Goal: Information Seeking & Learning: Learn about a topic

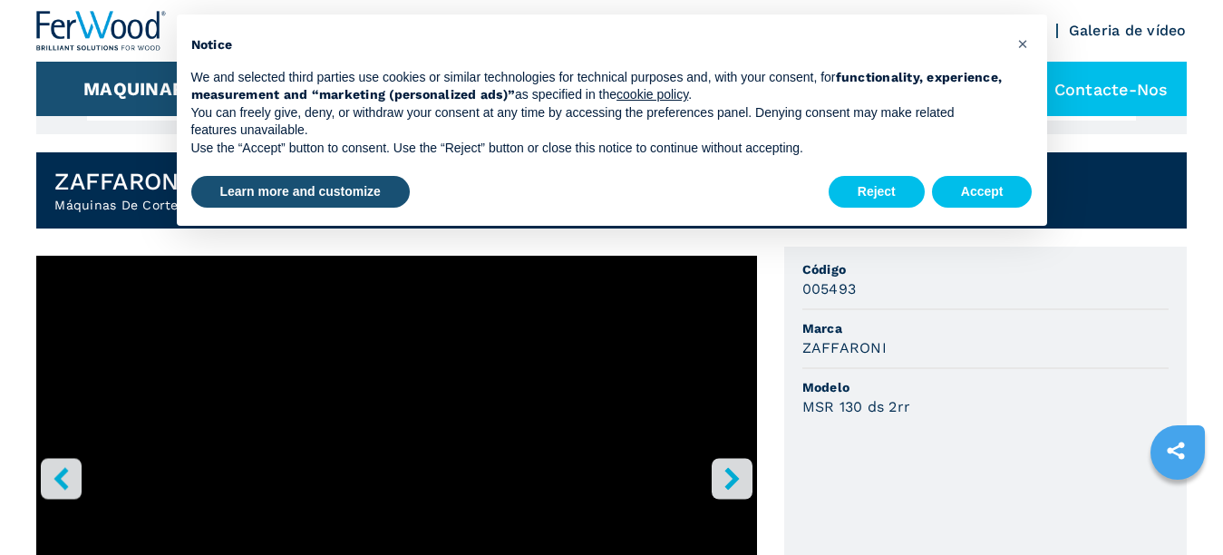
scroll to position [453, 0]
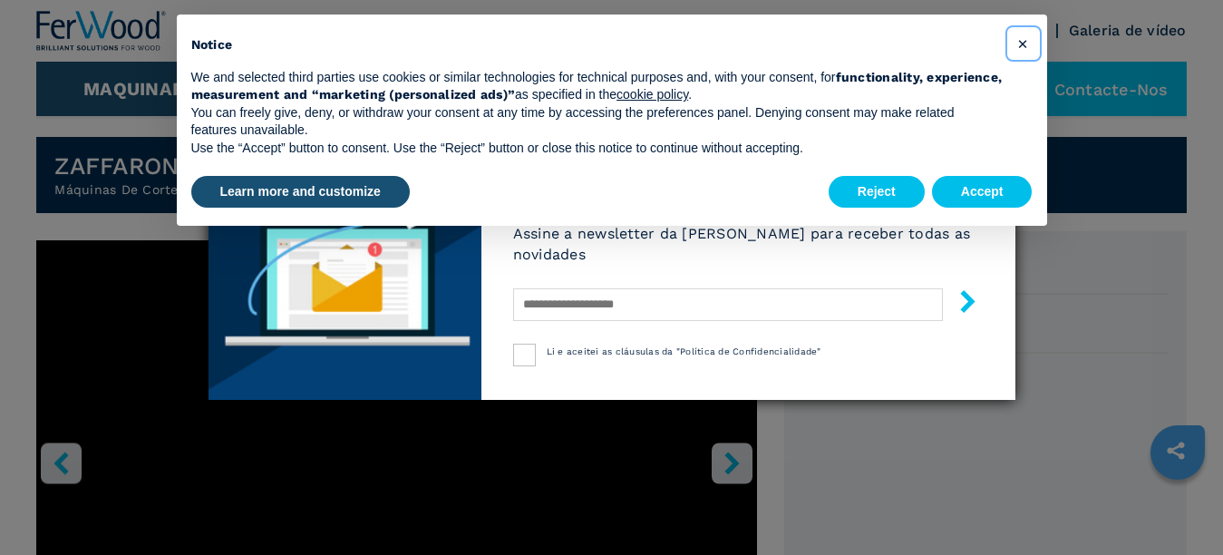
click at [1018, 42] on span "×" at bounding box center [1022, 44] width 11 height 22
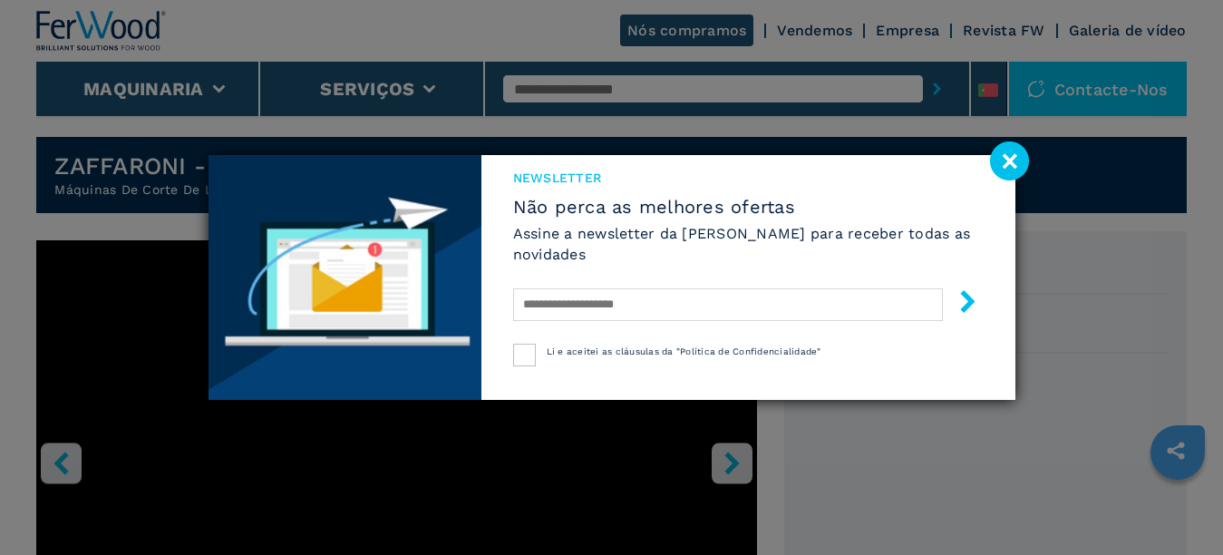
click at [1014, 156] on image at bounding box center [1009, 160] width 39 height 39
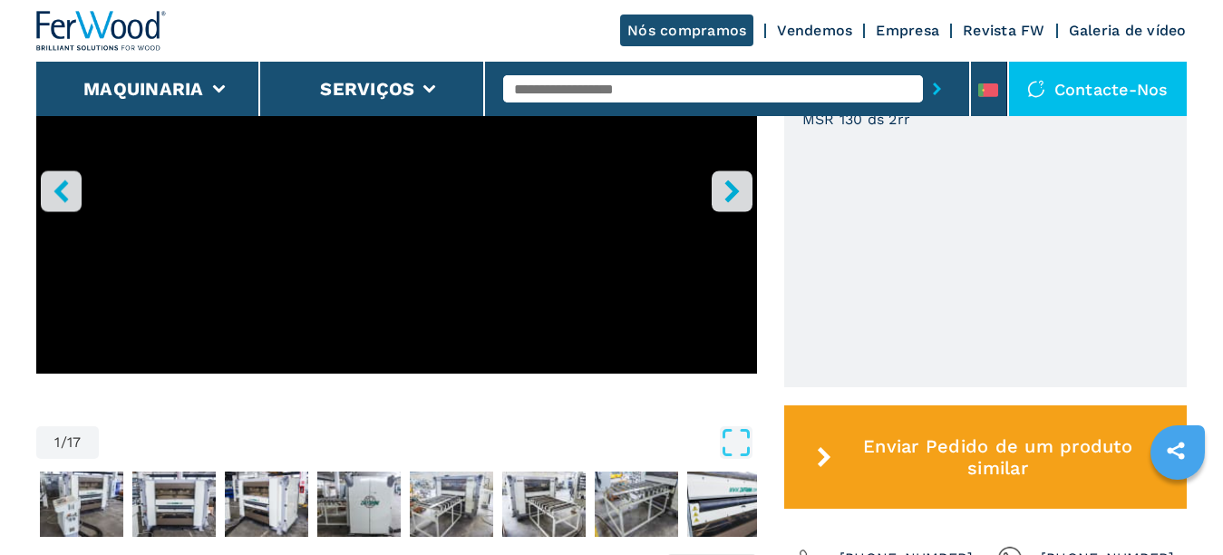
scroll to position [634, 0]
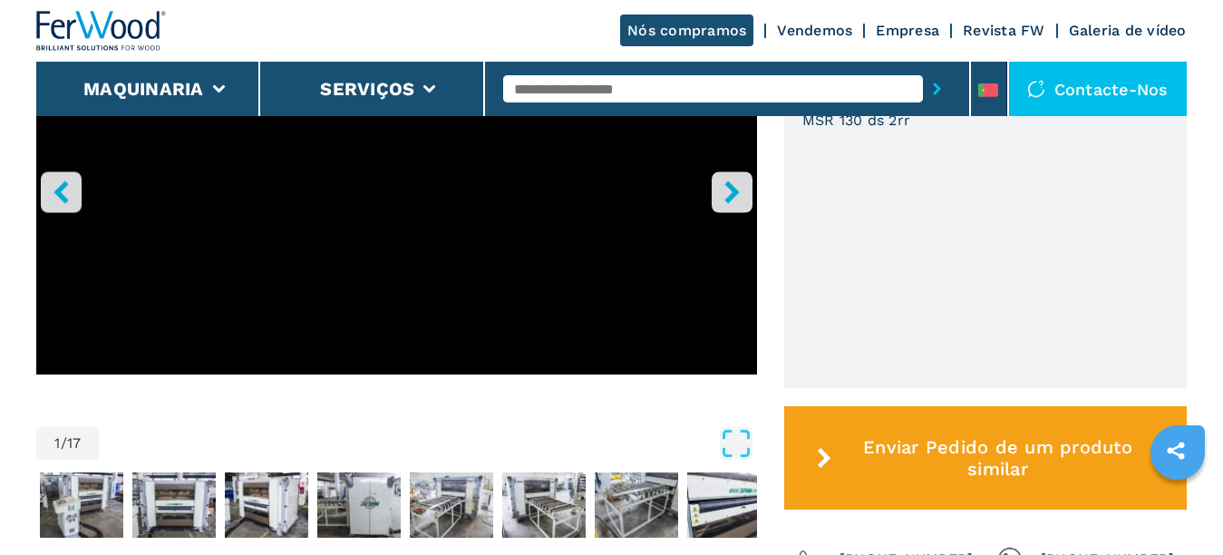
scroll to position [725, 0]
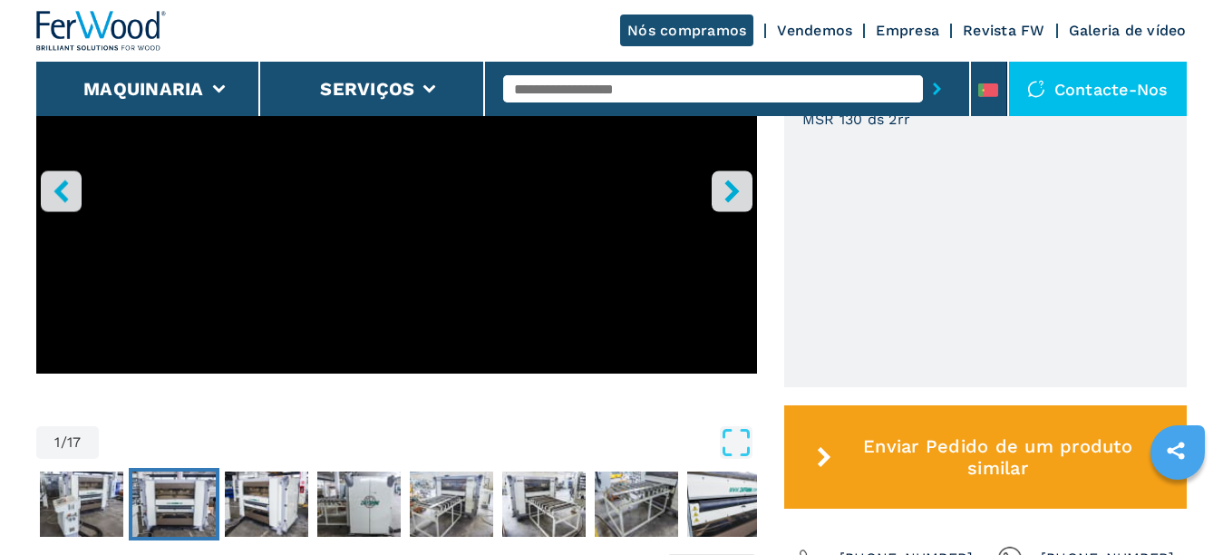
click at [147, 517] on img "Go to Slide 3" at bounding box center [173, 503] width 83 height 65
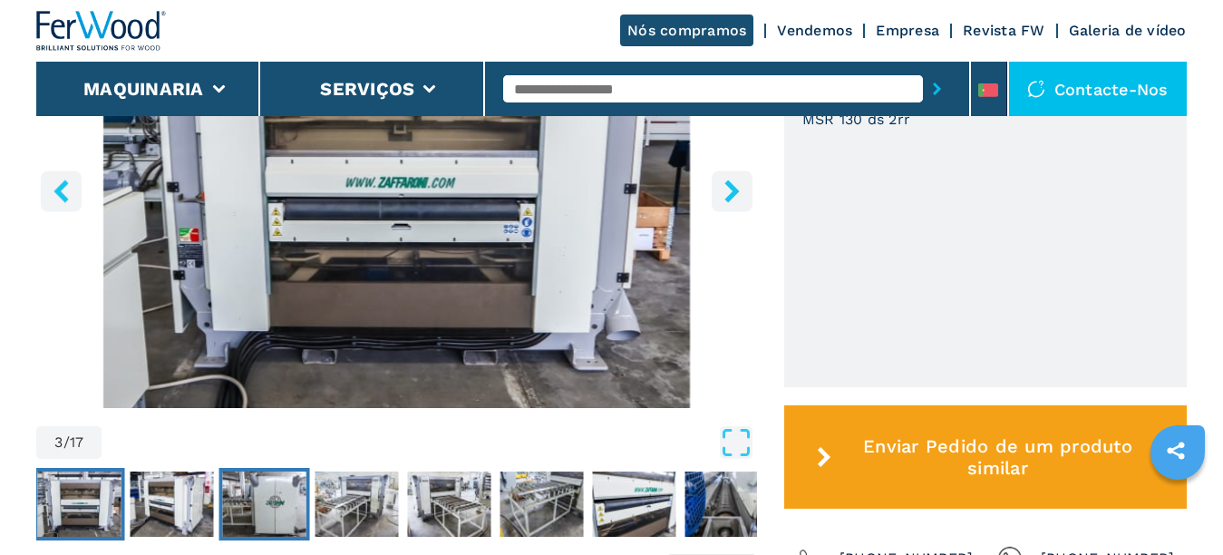
click at [252, 525] on img "Go to Slide 5" at bounding box center [264, 503] width 83 height 65
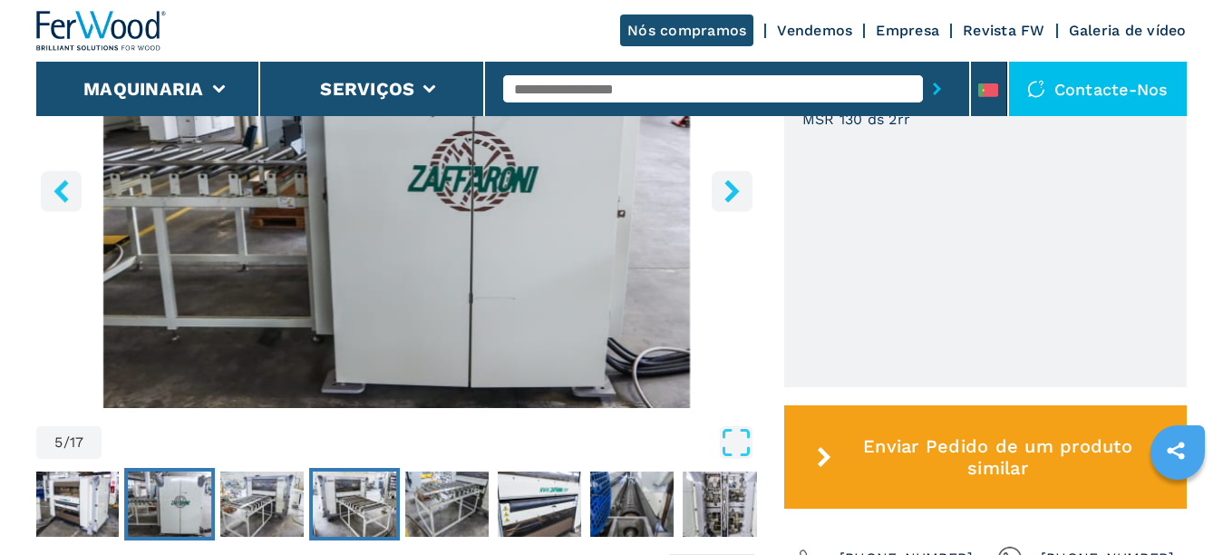
click at [341, 515] on img "Go to Slide 7" at bounding box center [355, 503] width 83 height 65
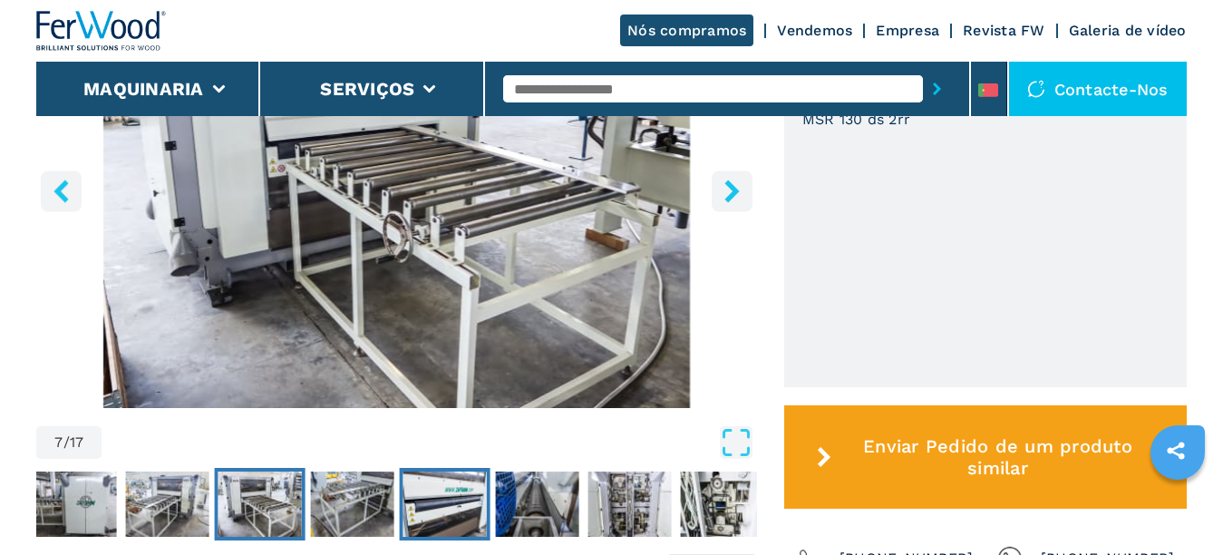
click at [407, 516] on img "Go to Slide 9" at bounding box center [444, 503] width 83 height 65
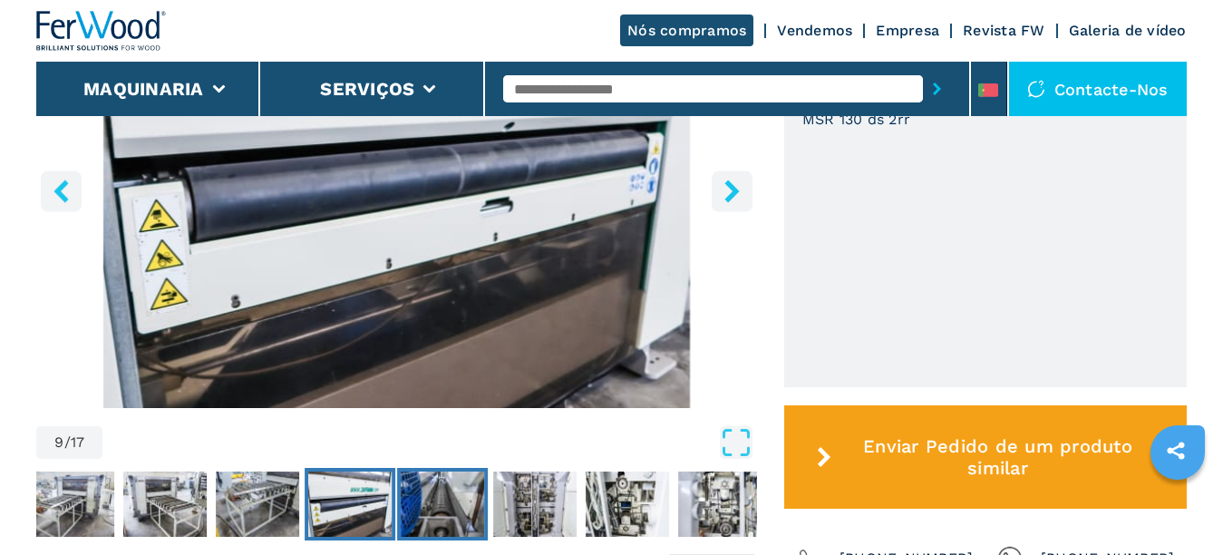
click at [464, 514] on img "Go to Slide 10" at bounding box center [442, 503] width 83 height 65
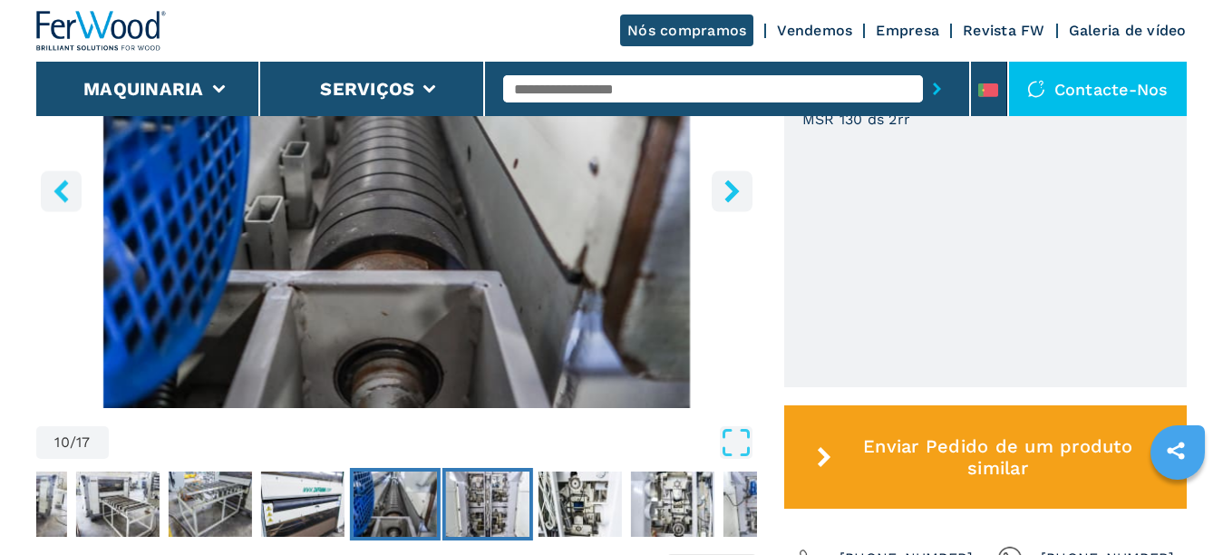
click at [505, 512] on img "Go to Slide 11" at bounding box center [487, 503] width 83 height 65
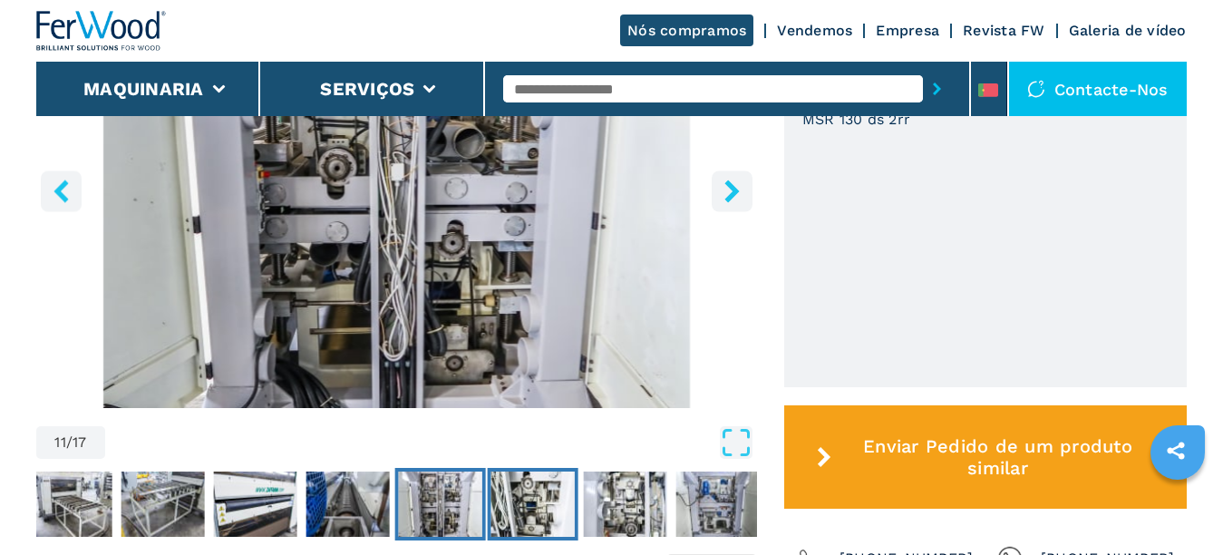
click at [527, 515] on img "Go to Slide 12" at bounding box center [532, 503] width 83 height 65
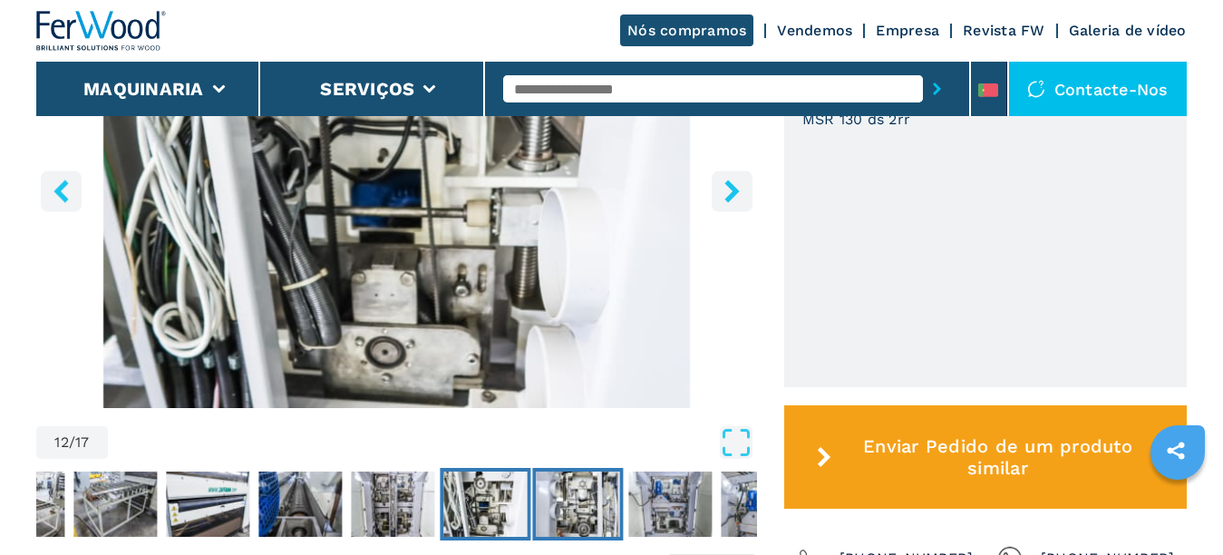
click at [591, 513] on img "Go to Slide 13" at bounding box center [578, 503] width 83 height 65
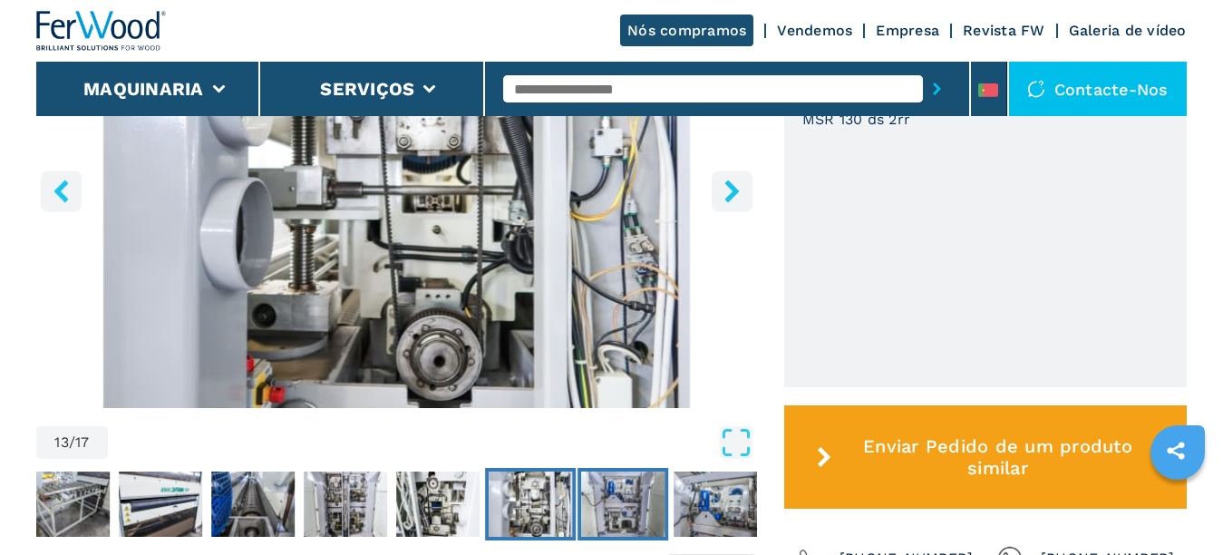
click at [648, 513] on img "Go to Slide 14" at bounding box center [623, 503] width 83 height 65
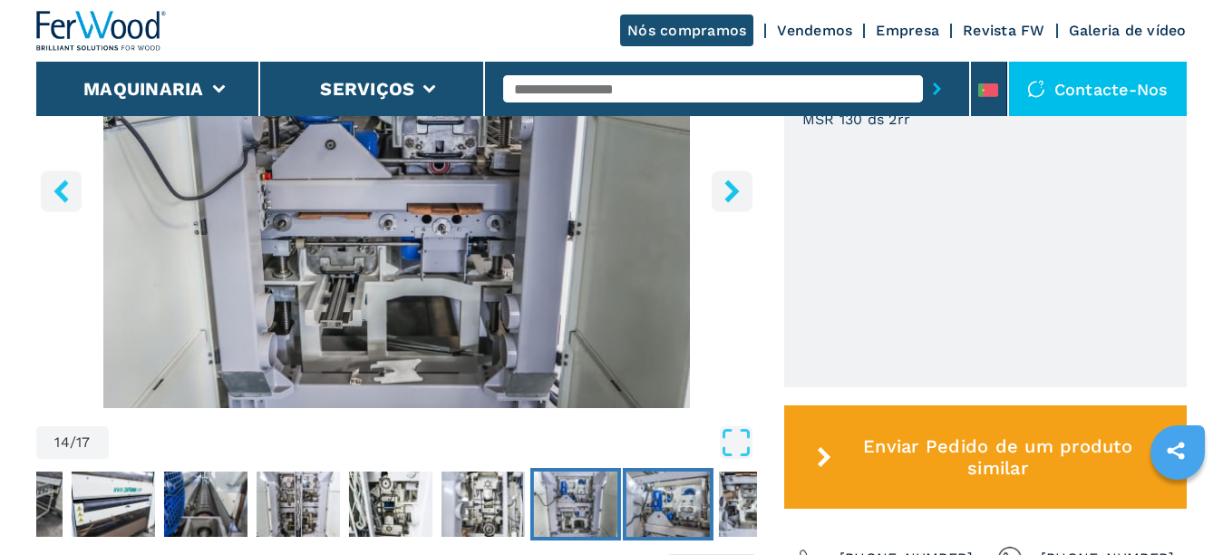
click at [676, 512] on img "Go to Slide 15" at bounding box center [667, 503] width 83 height 65
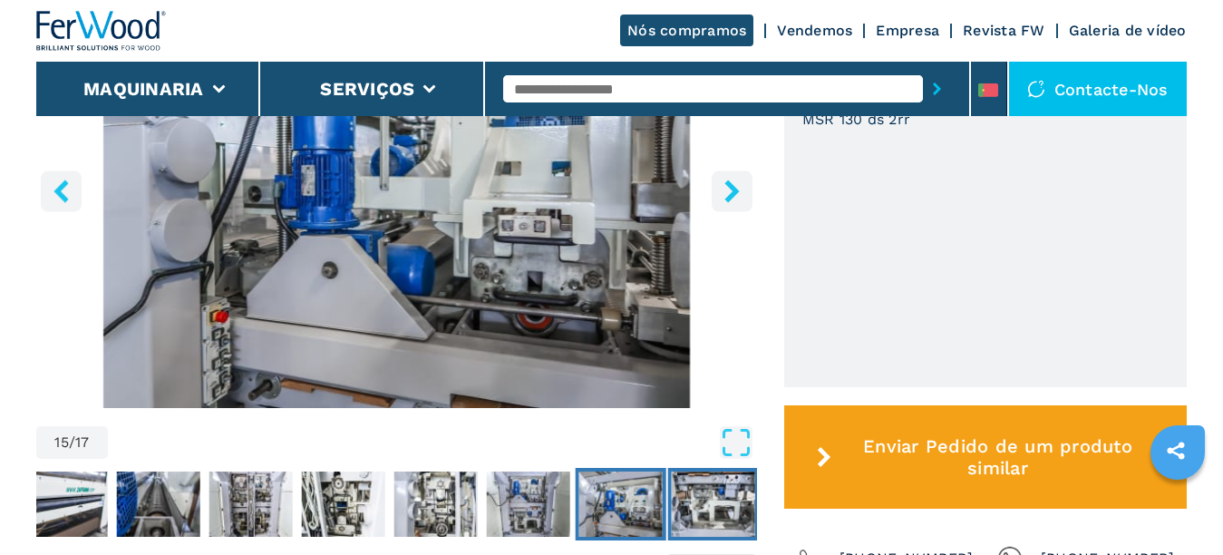
click at [704, 513] on img "Go to Slide 16" at bounding box center [713, 503] width 83 height 65
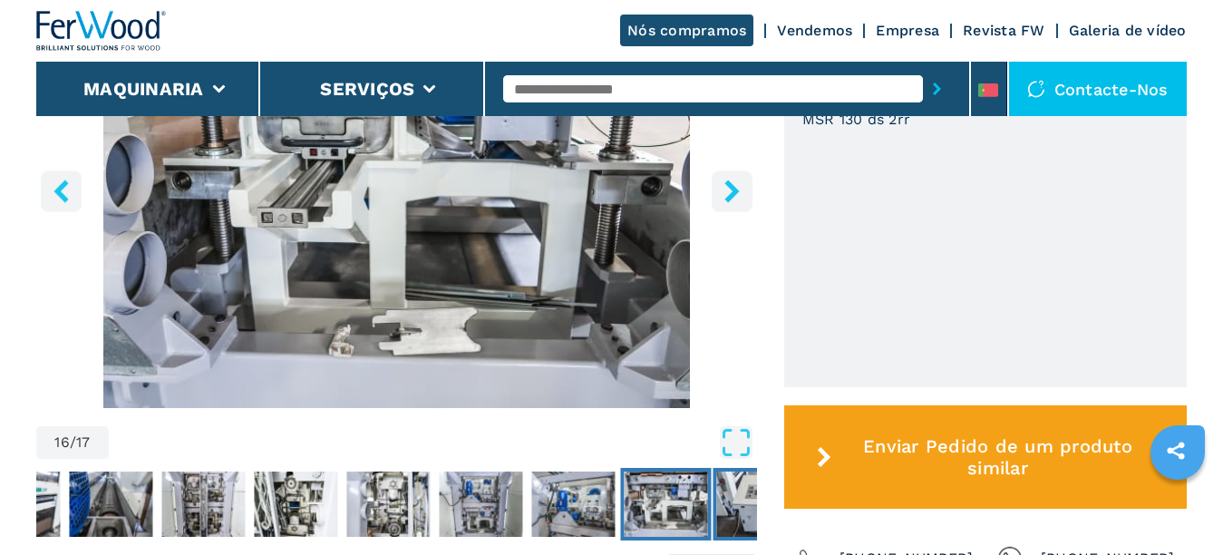
click at [745, 525] on img "Go to Slide 17" at bounding box center [758, 503] width 83 height 65
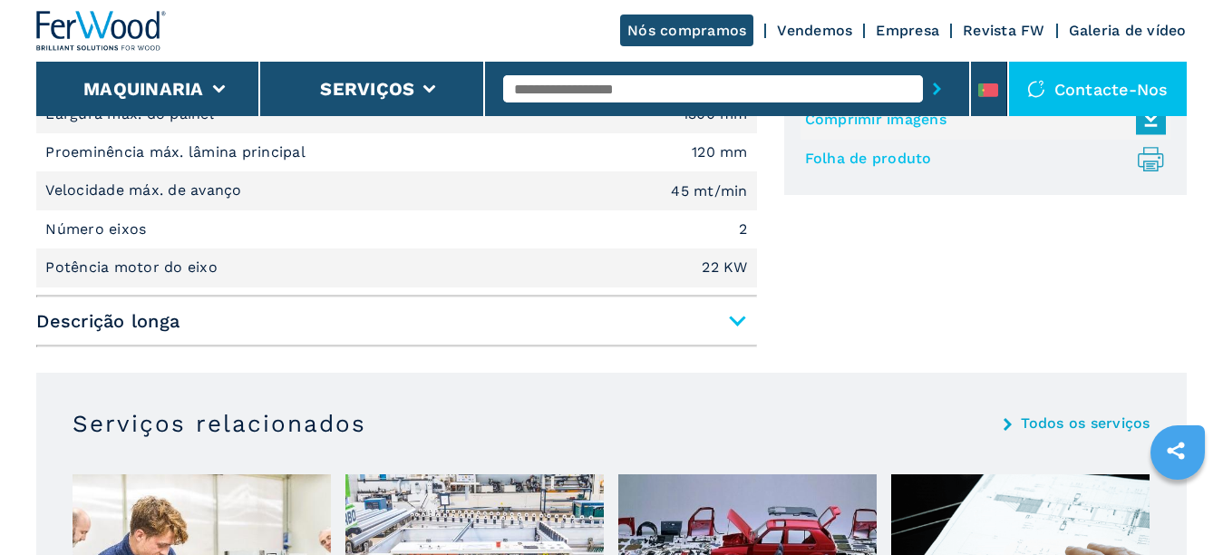
scroll to position [1359, 0]
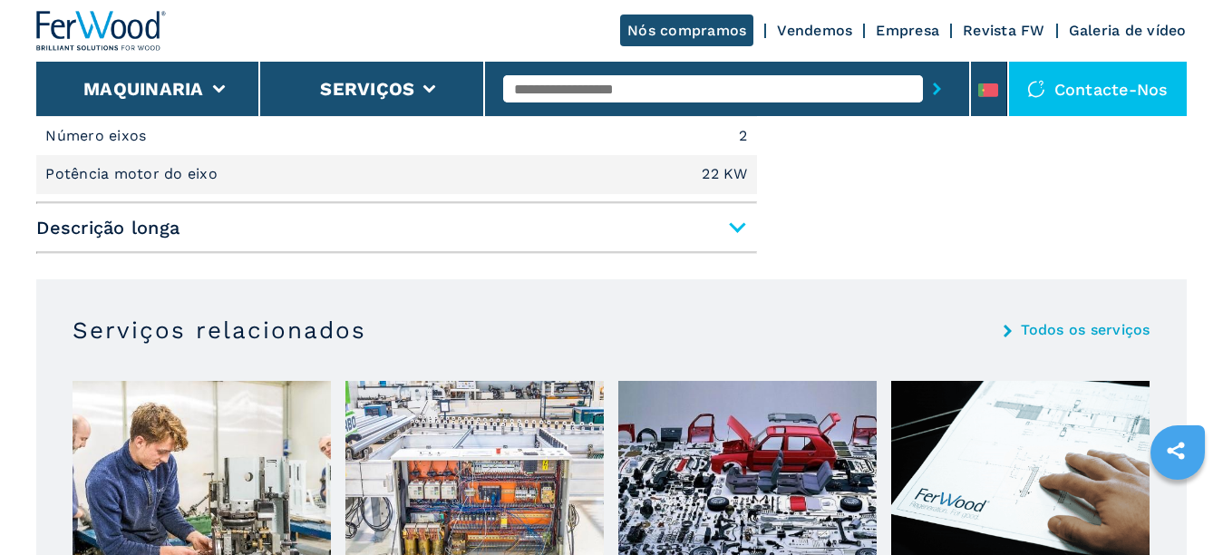
click at [732, 235] on span "Descrição longa" at bounding box center [396, 227] width 720 height 33
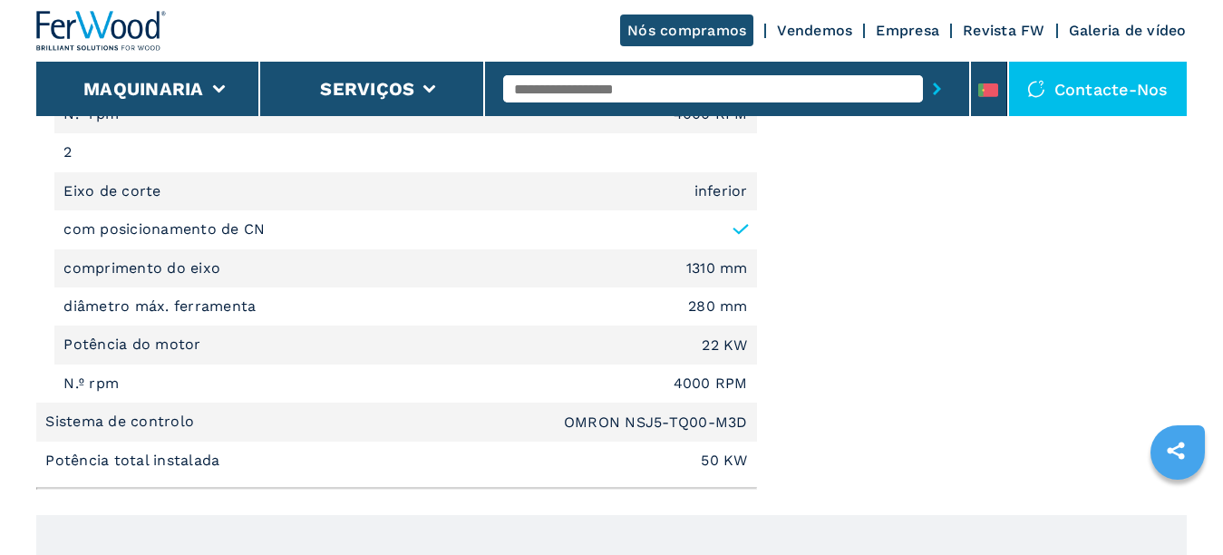
scroll to position [1722, 0]
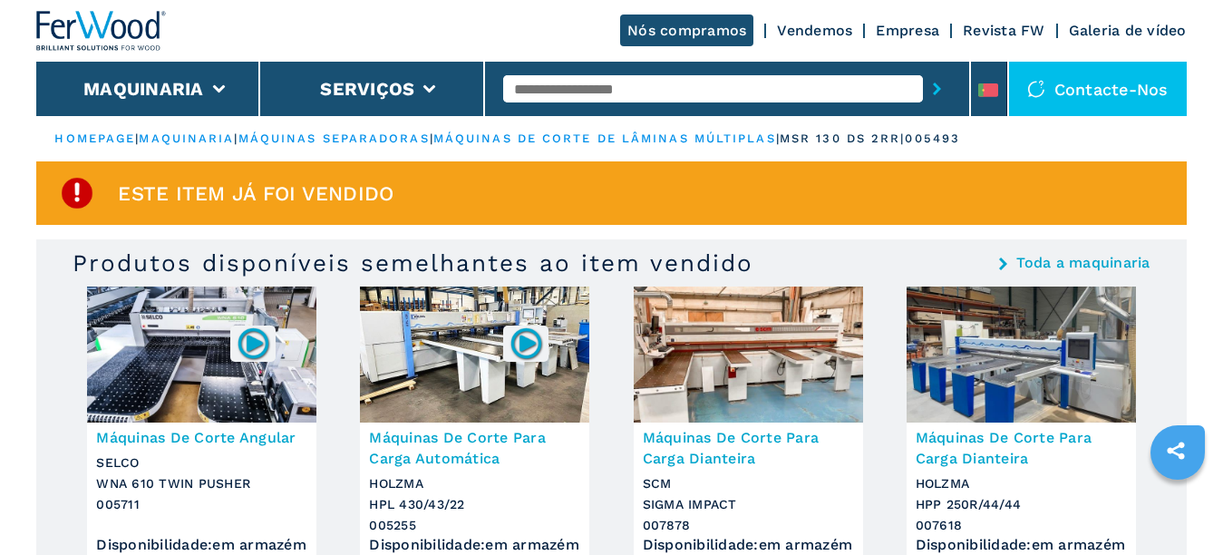
click at [71, 193] on img at bounding box center [77, 193] width 36 height 36
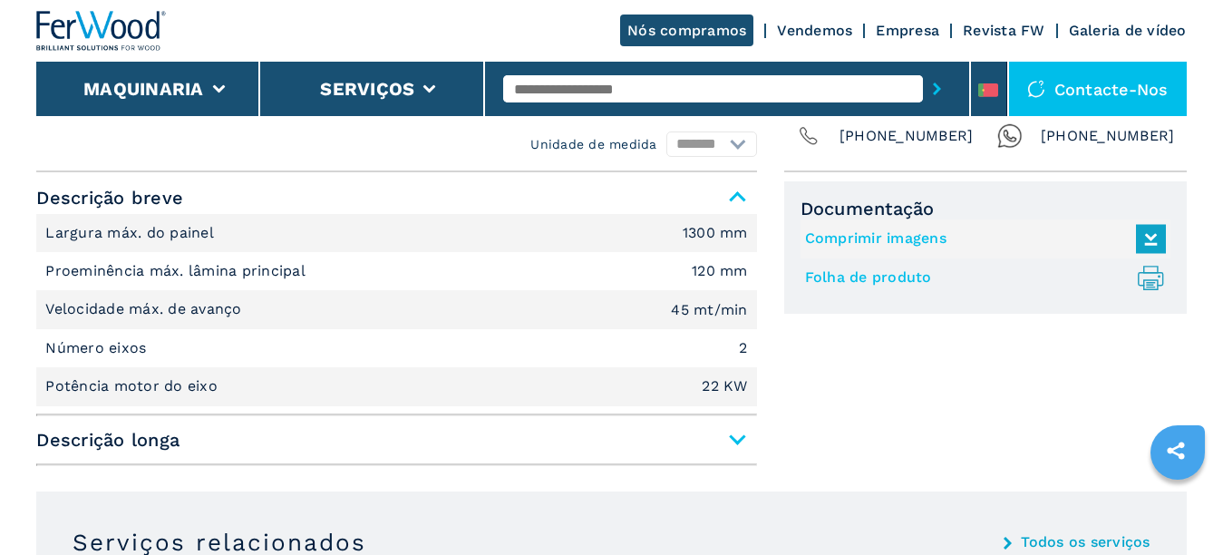
scroll to position [1178, 0]
